Goal: Navigation & Orientation: Find specific page/section

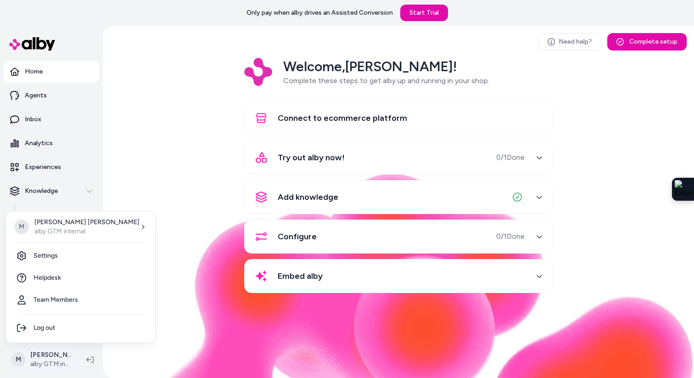
click at [46, 362] on html "Only pay when [PERSON_NAME] drives an Assisted Conversion Start Trial Home Agen…" at bounding box center [347, 189] width 694 height 378
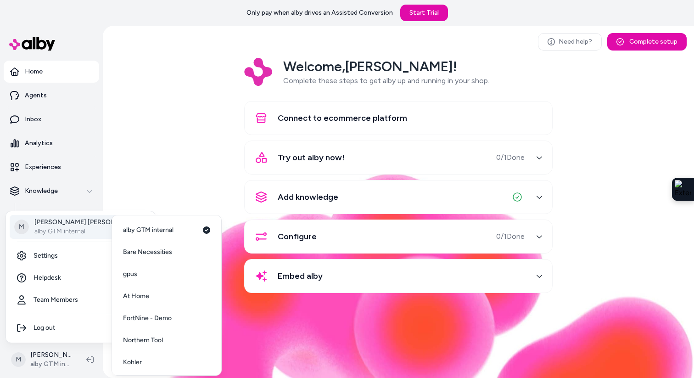
click at [56, 233] on p "alby GTM internal" at bounding box center [86, 231] width 105 height 9
click at [150, 319] on span "Northern Tool" at bounding box center [143, 316] width 40 height 9
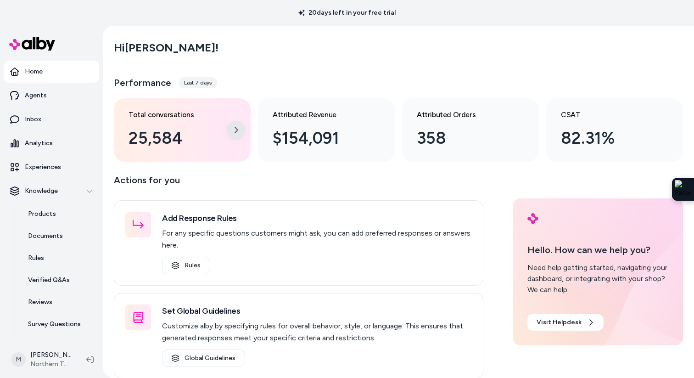
click at [238, 132] on icon at bounding box center [235, 129] width 7 height 7
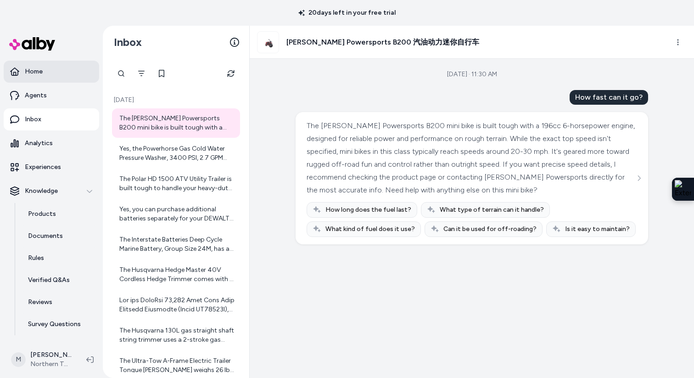
click at [35, 73] on p "Home" at bounding box center [34, 71] width 18 height 9
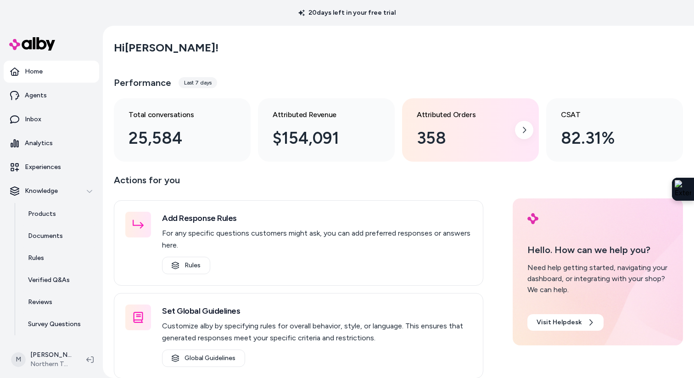
click at [475, 115] on h3 "Attributed Orders" at bounding box center [463, 114] width 93 height 11
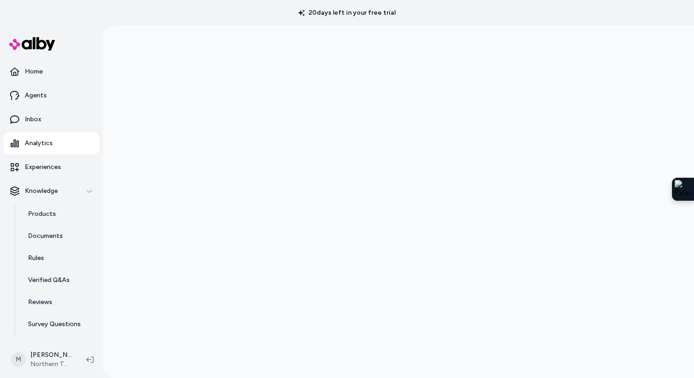
scroll to position [26, 0]
